Goal: Task Accomplishment & Management: Manage account settings

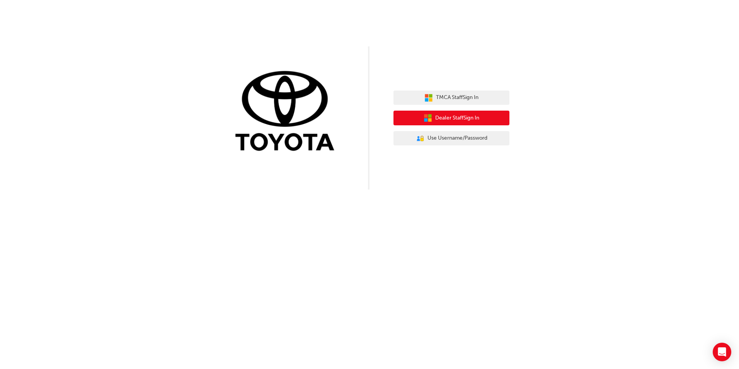
click at [462, 118] on span "Dealer Staff Sign In" at bounding box center [457, 118] width 44 height 9
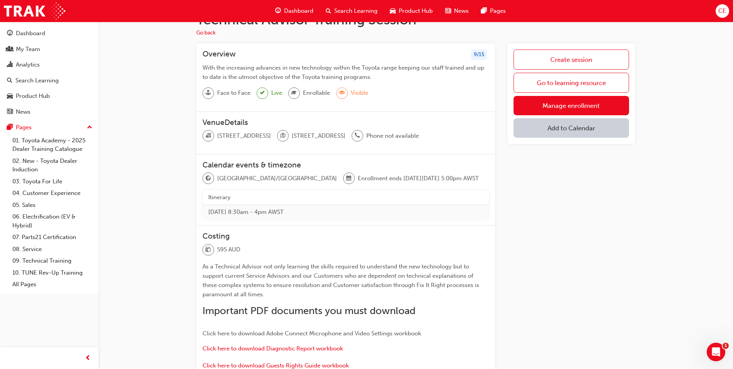
scroll to position [22, 0]
click at [581, 104] on link "Manage enrollment" at bounding box center [571, 106] width 116 height 19
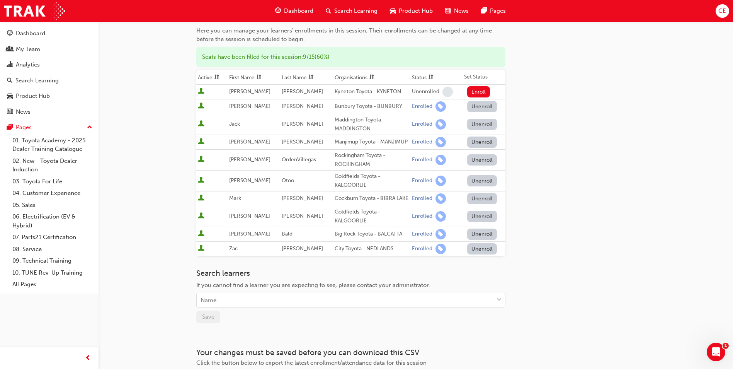
scroll to position [77, 0]
